Goal: Communication & Community: Answer question/provide support

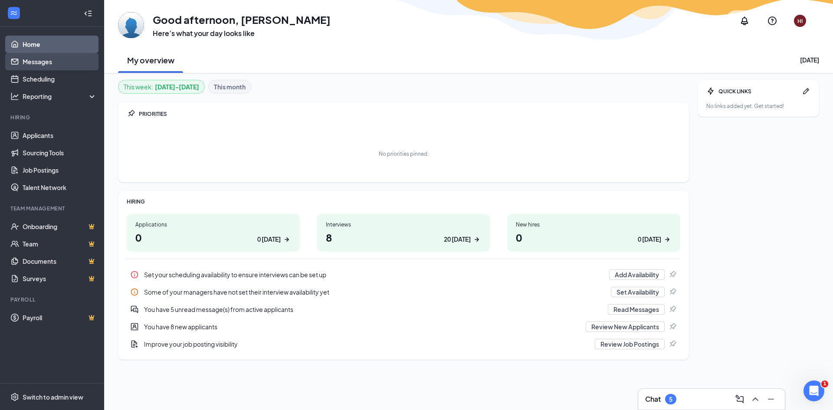
click at [42, 64] on link "Messages" at bounding box center [60, 61] width 74 height 17
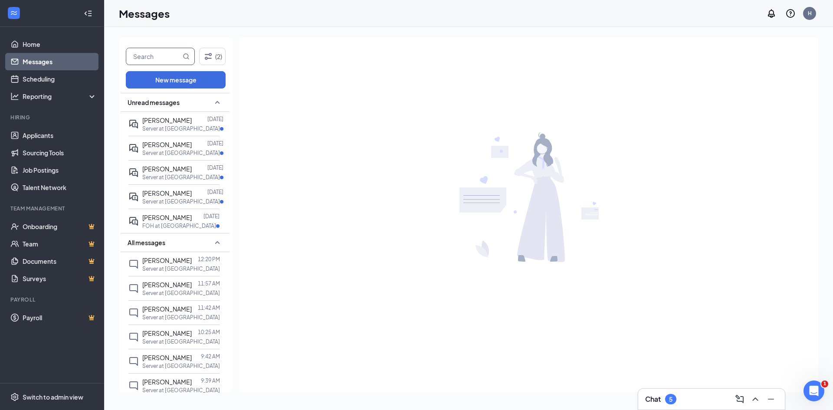
click at [144, 56] on input "text" at bounding box center [153, 56] width 55 height 16
type input "rose"
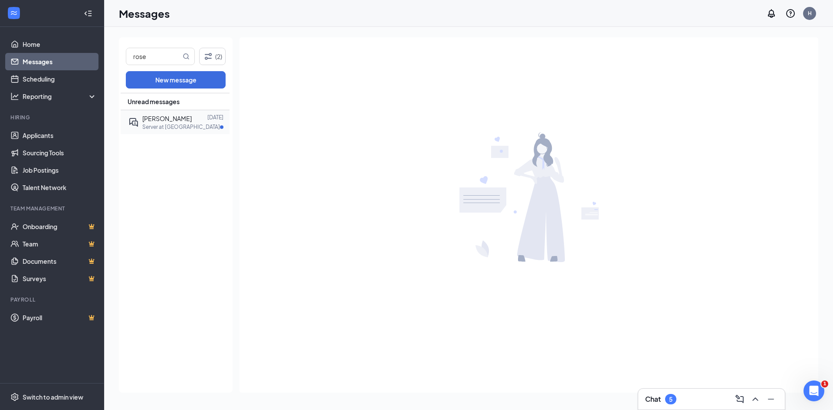
click at [154, 122] on span "[PERSON_NAME]" at bounding box center [166, 119] width 49 height 8
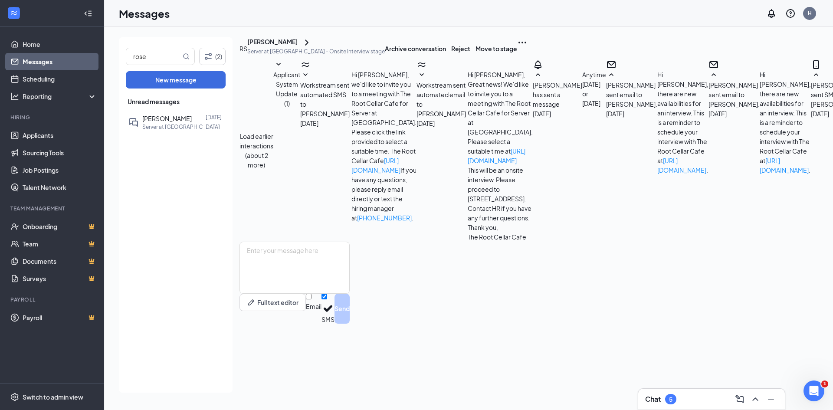
scroll to position [266, 0]
click at [312, 48] on icon "ChevronRight" at bounding box center [307, 42] width 10 height 10
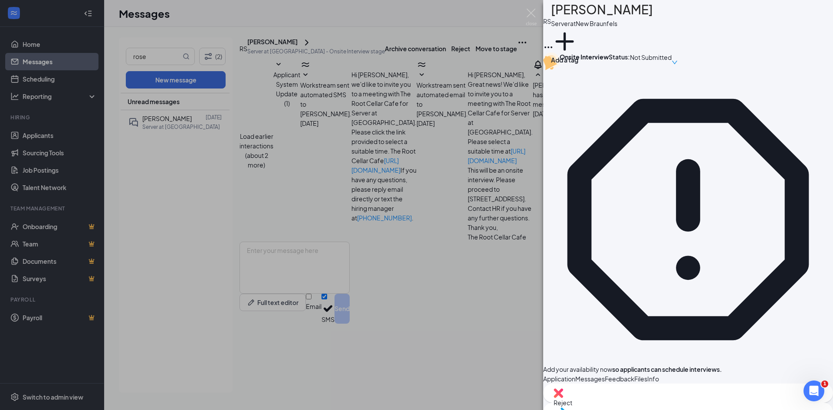
scroll to position [279, 0]
